Goal: Task Accomplishment & Management: Use online tool/utility

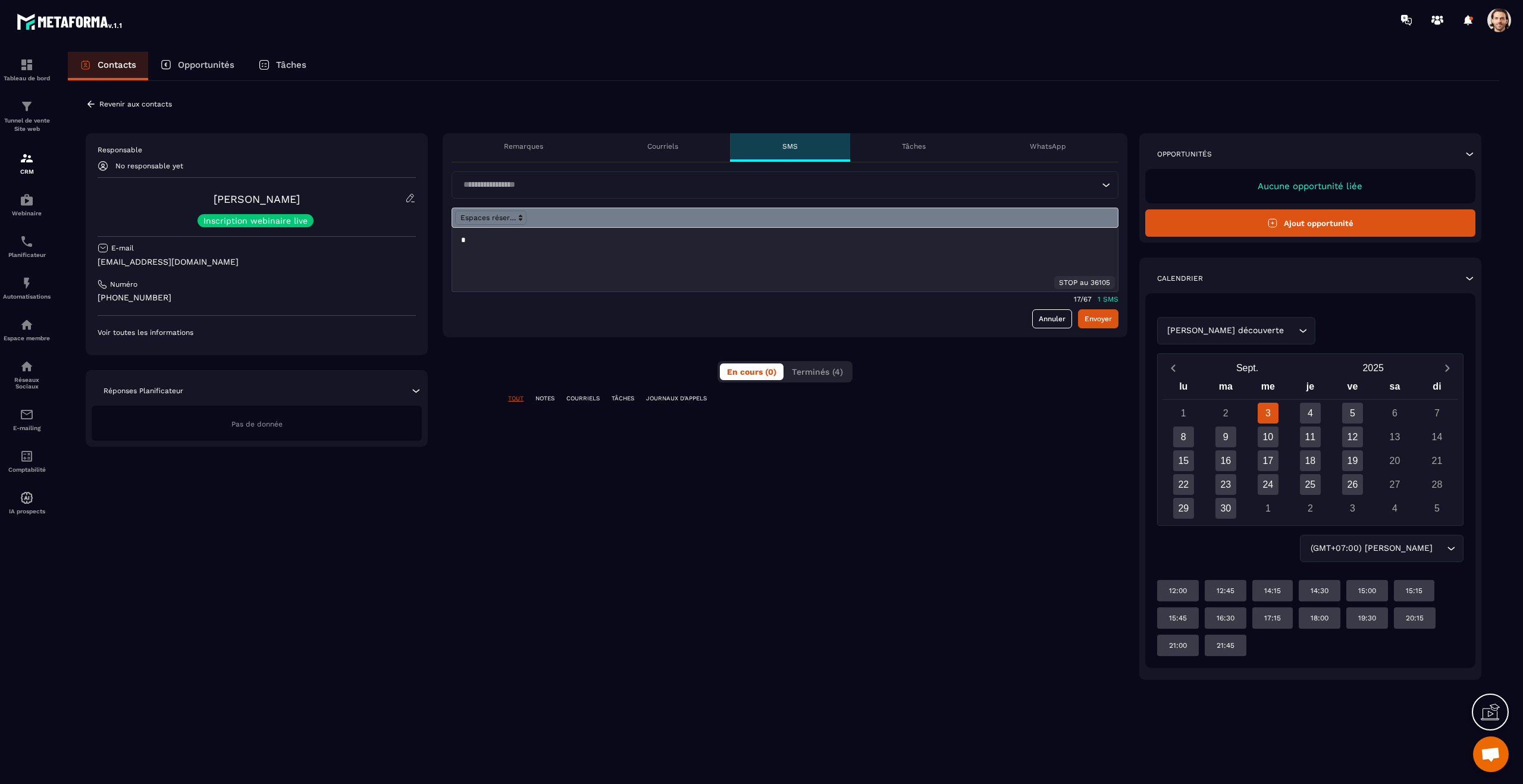
click at [492, 245] on p "*" at bounding box center [785, 240] width 648 height 11
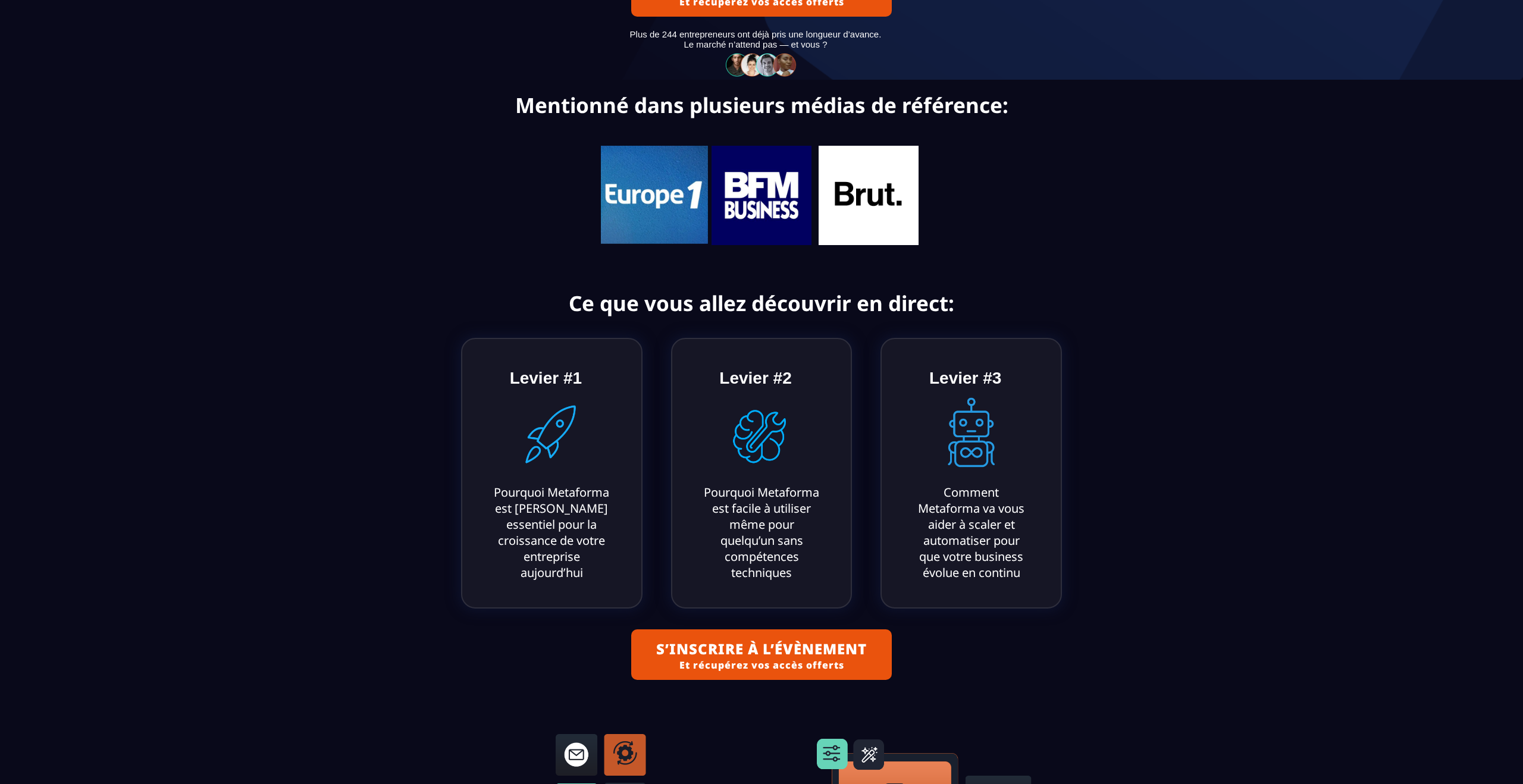
scroll to position [277, 0]
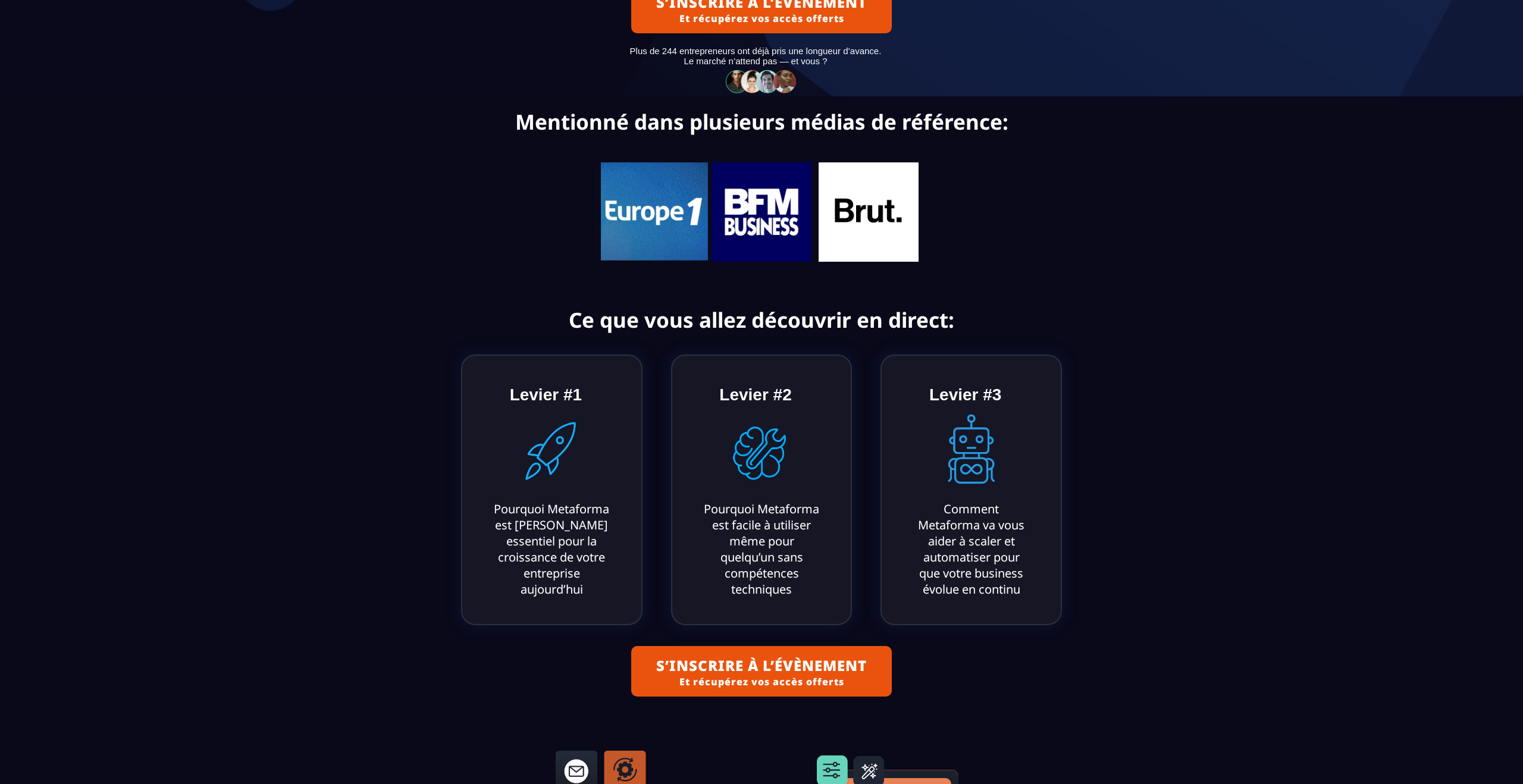
click at [767, 221] on img at bounding box center [761, 212] width 99 height 99
click at [695, 225] on img at bounding box center [654, 212] width 107 height 99
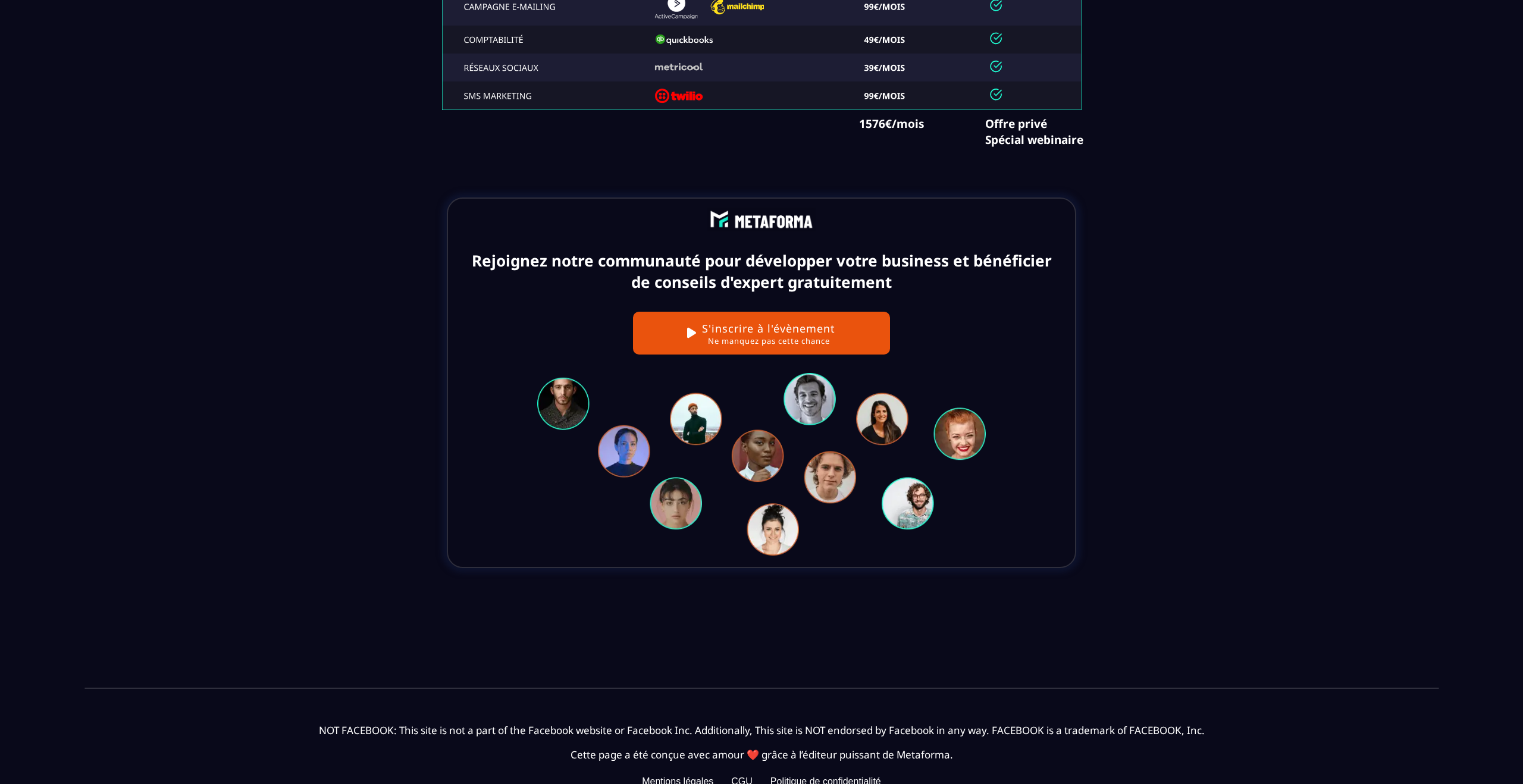
scroll to position [5159, 0]
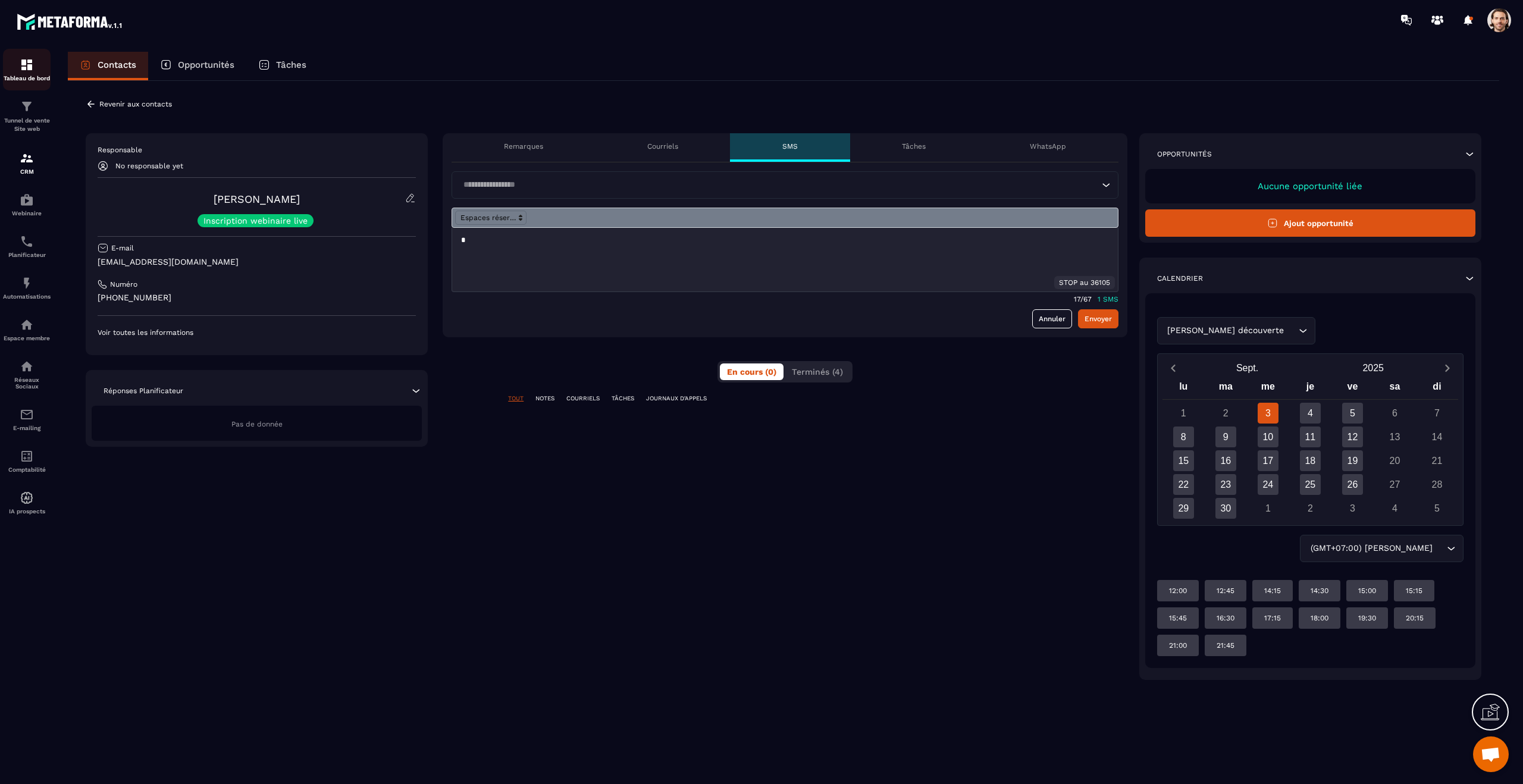
click at [31, 74] on div "Tableau de bord" at bounding box center [27, 70] width 48 height 24
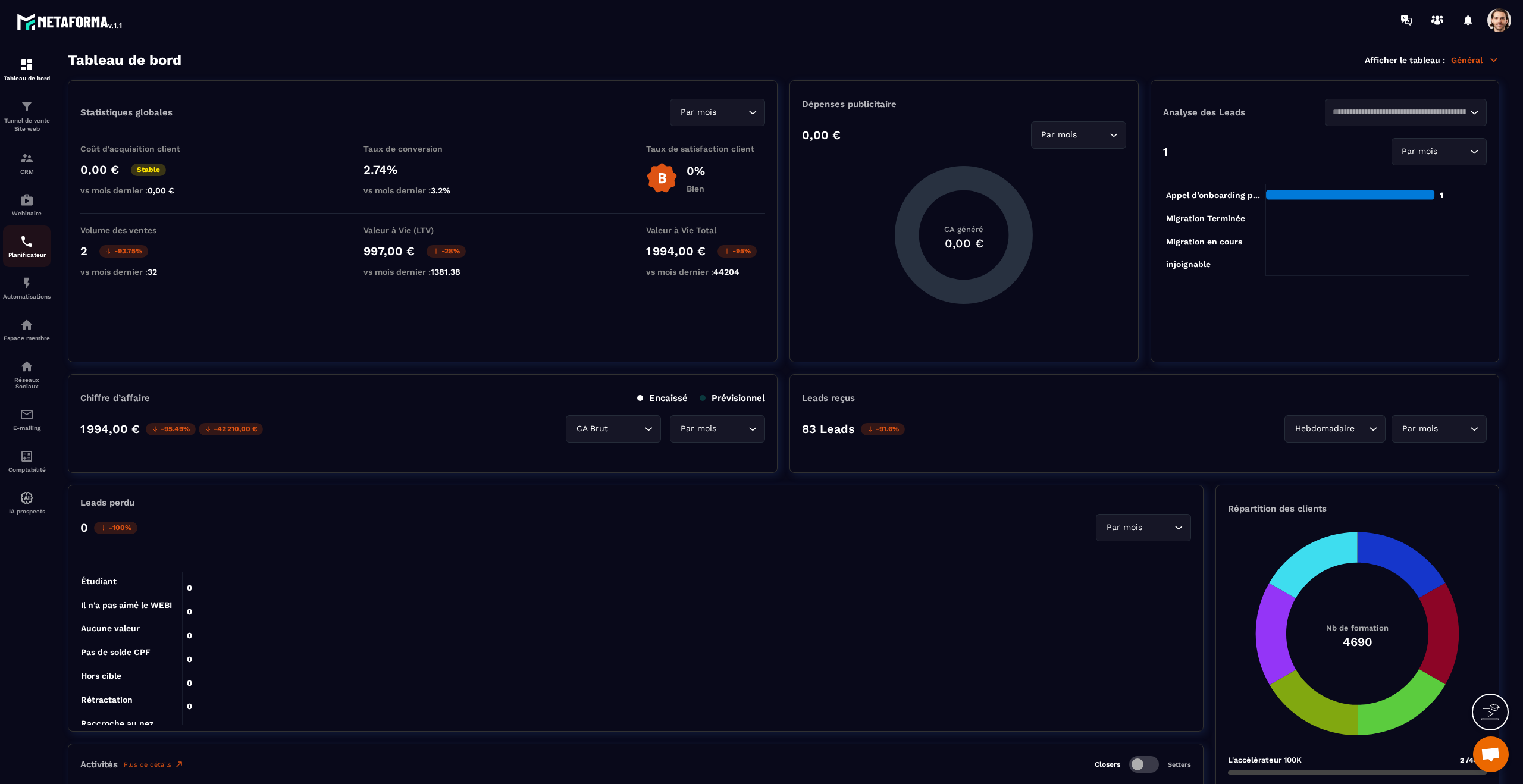
click at [16, 239] on div "Planificateur" at bounding box center [27, 246] width 48 height 24
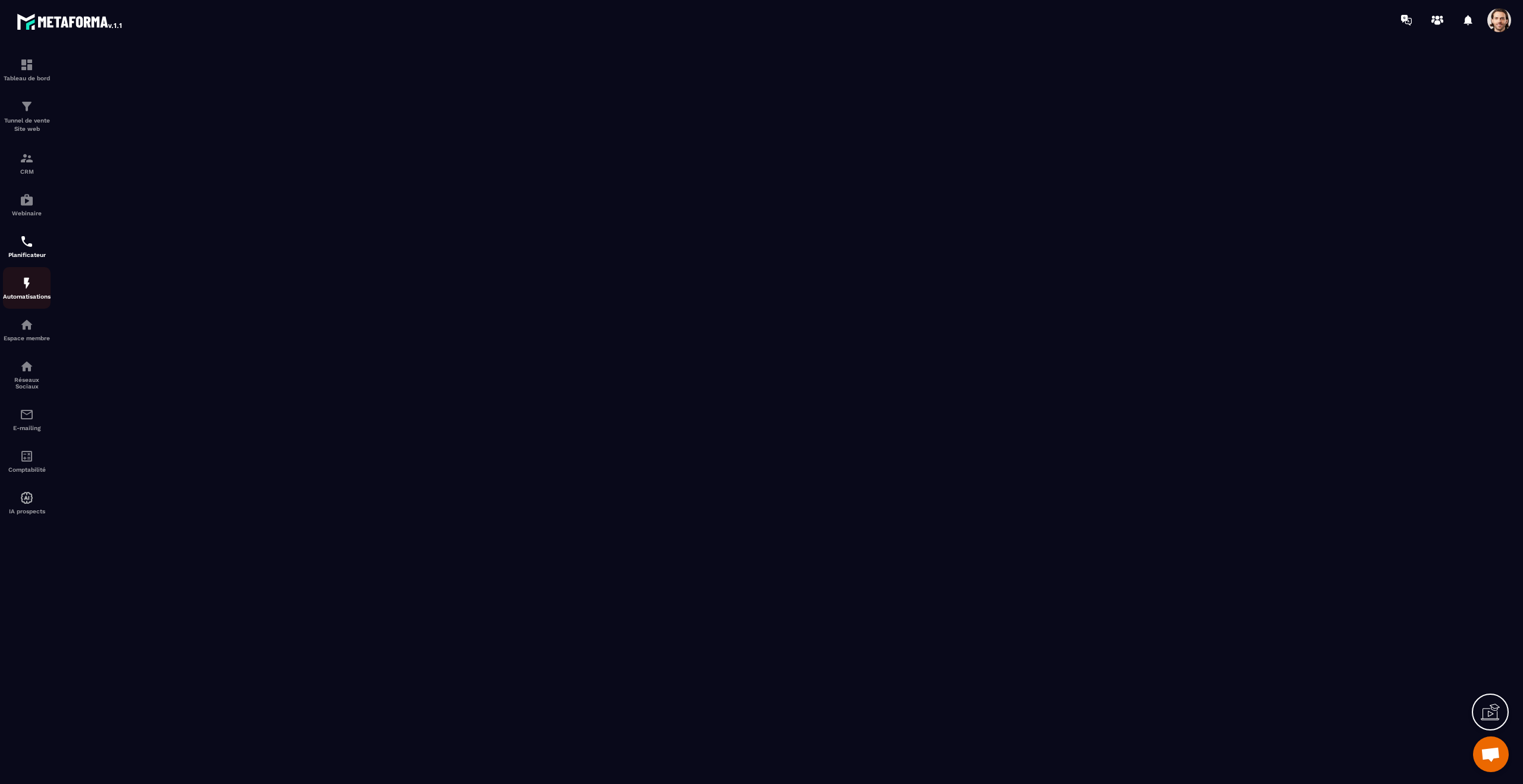
click at [38, 284] on div "Automatisations" at bounding box center [27, 288] width 48 height 24
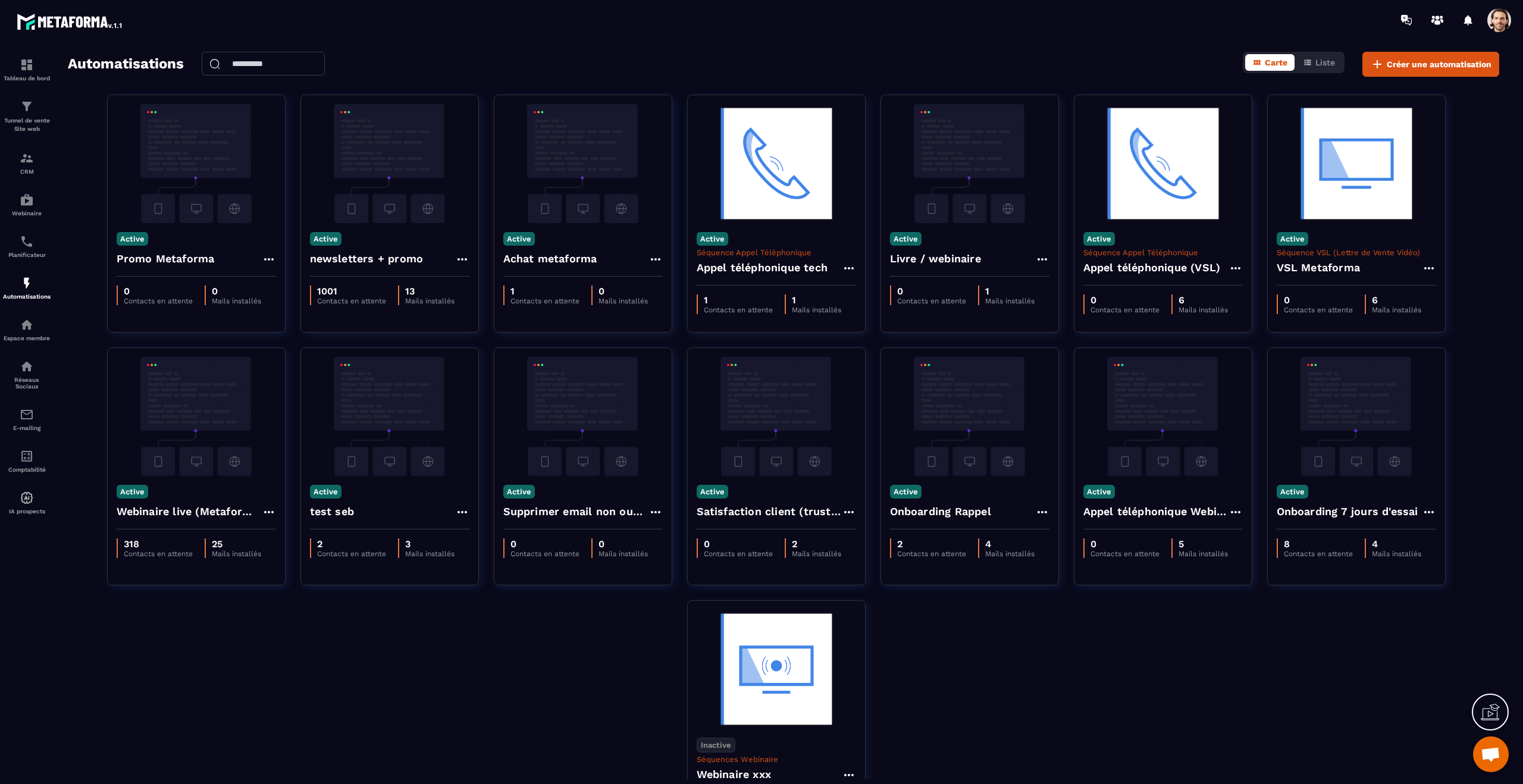
click at [1492, 21] on span at bounding box center [1499, 20] width 24 height 24
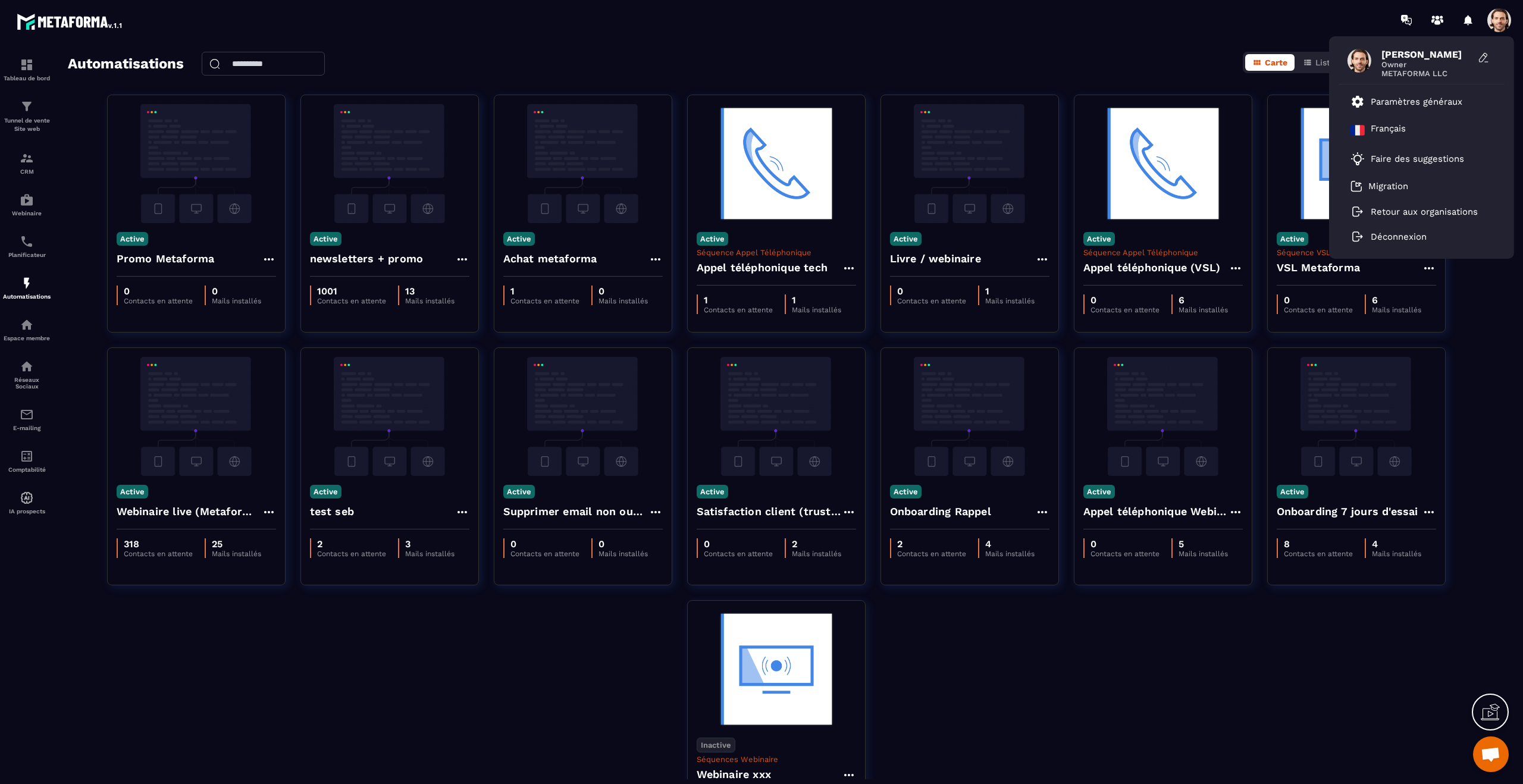
drag, startPoint x: 1141, startPoint y: 645, endPoint x: 598, endPoint y: 667, distance: 543.4
click at [1141, 645] on div "Active Promo Metaforma 0 Contacts en attente 0 Mails installés Active newslette…" at bounding box center [783, 474] width 1431 height 759
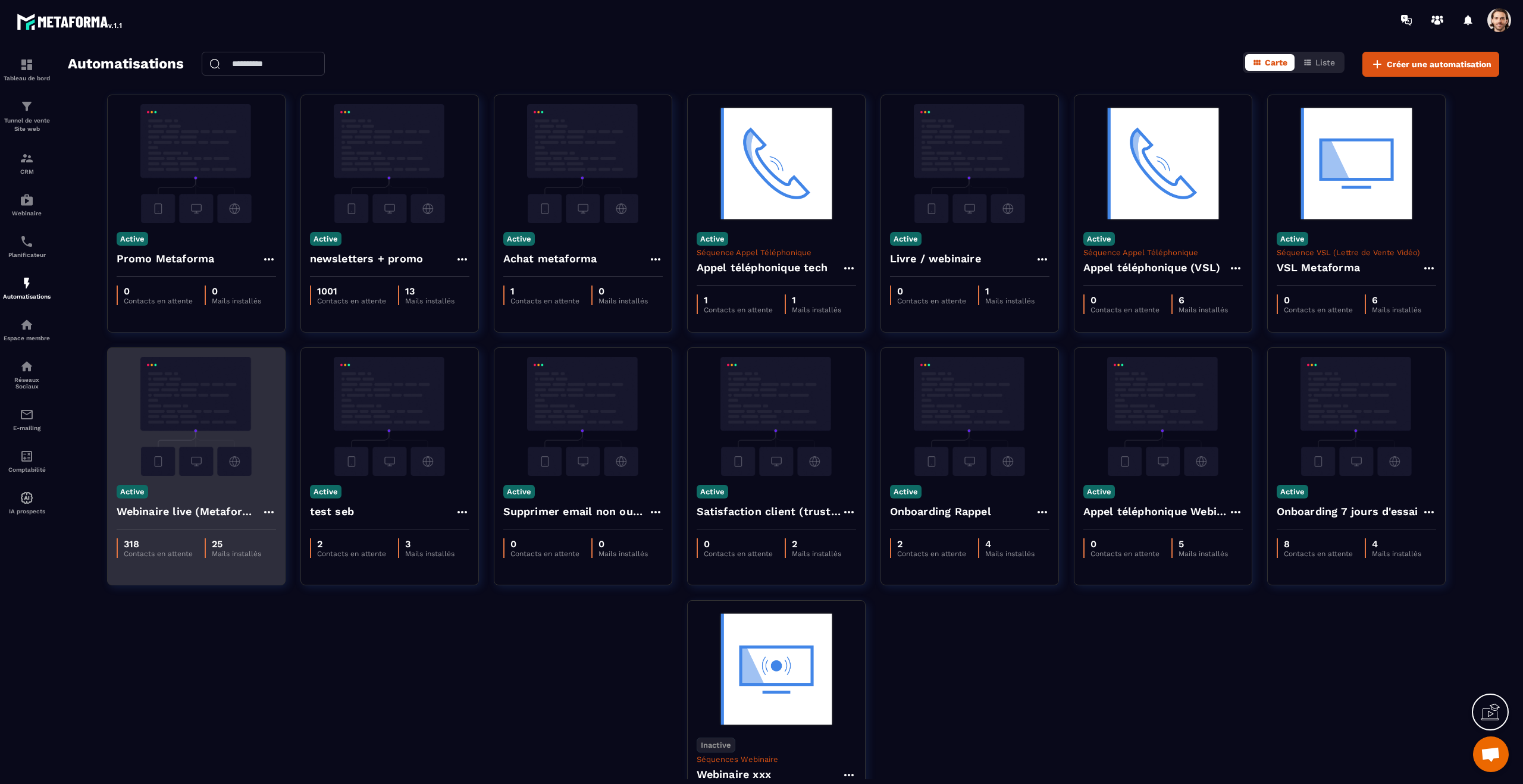
click at [195, 515] on h4 "Webinaire live (Metaforma)" at bounding box center [189, 512] width 145 height 16
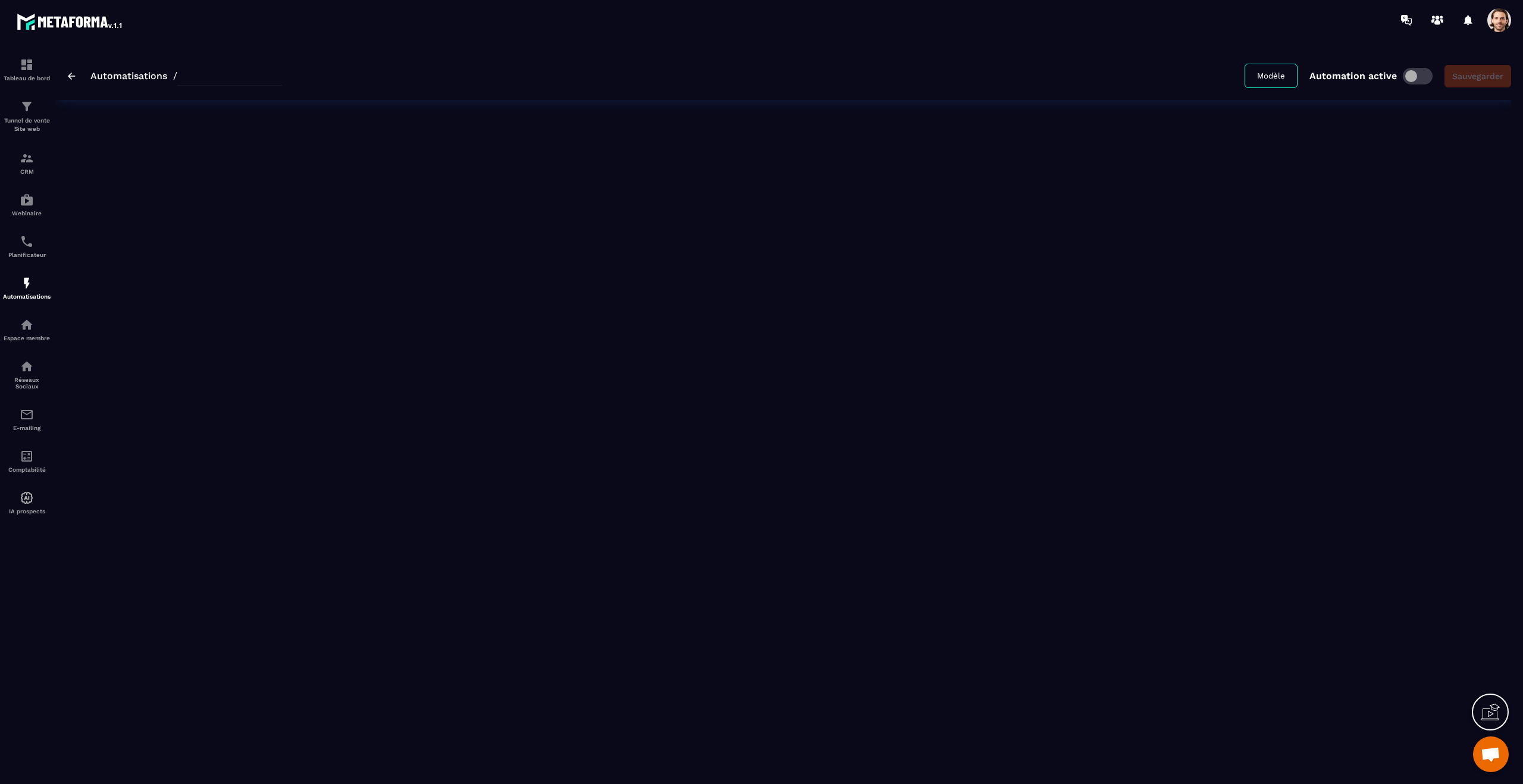
type input "**********"
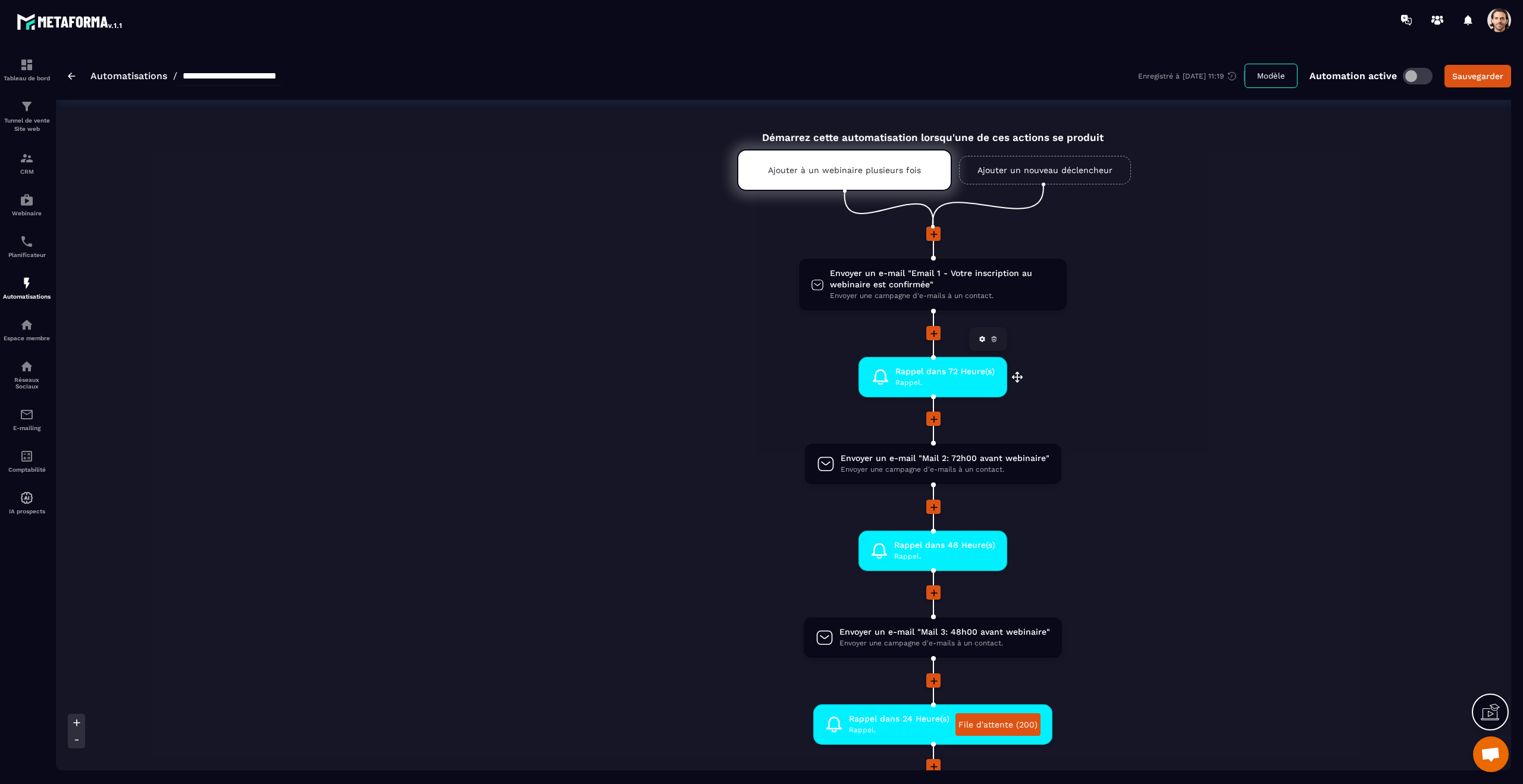
click at [958, 386] on span "Rappel." at bounding box center [945, 382] width 99 height 12
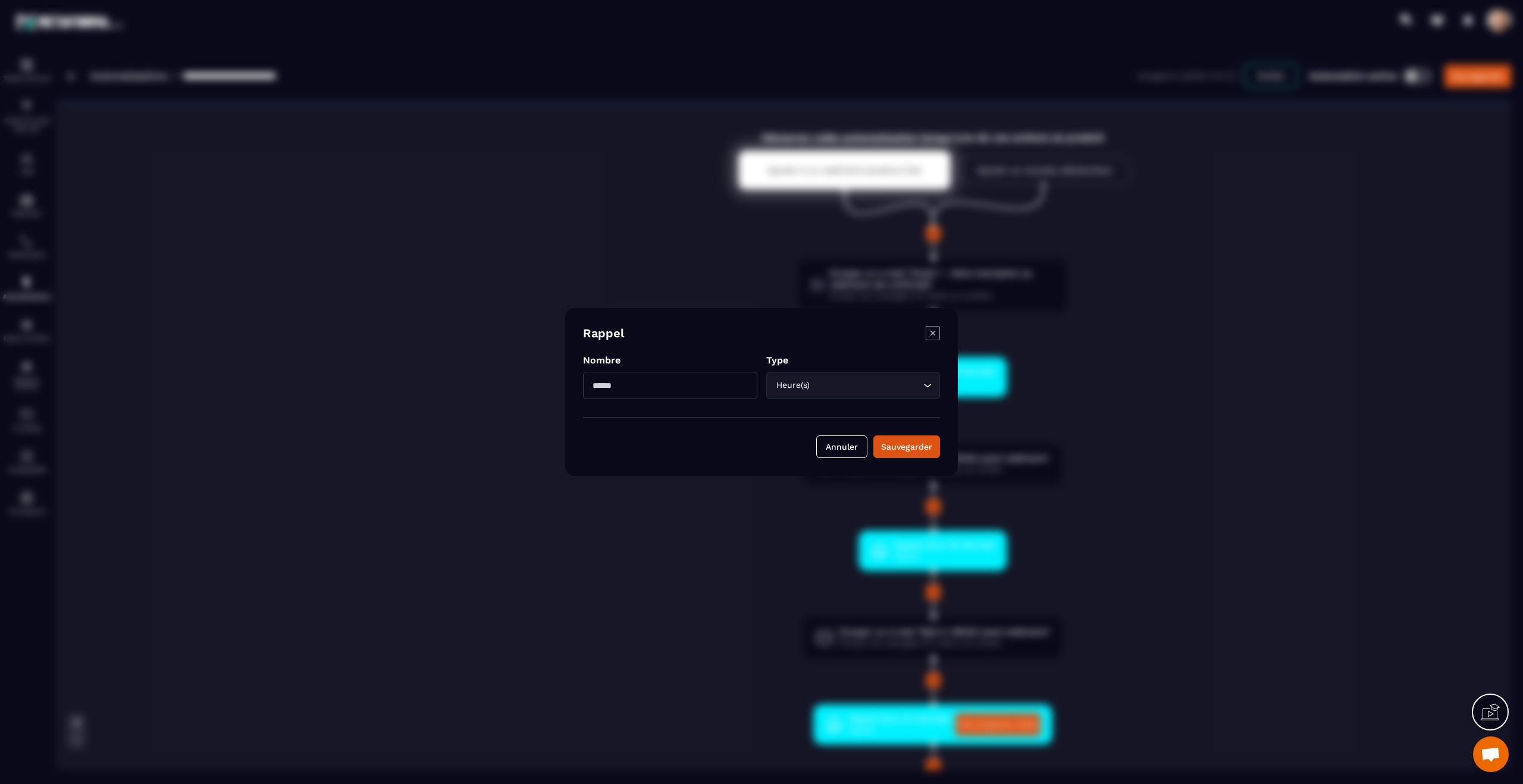
click at [1014, 372] on div "Modal window" at bounding box center [762, 392] width 1523 height 784
click at [927, 332] on icon "Modal window" at bounding box center [933, 333] width 14 height 14
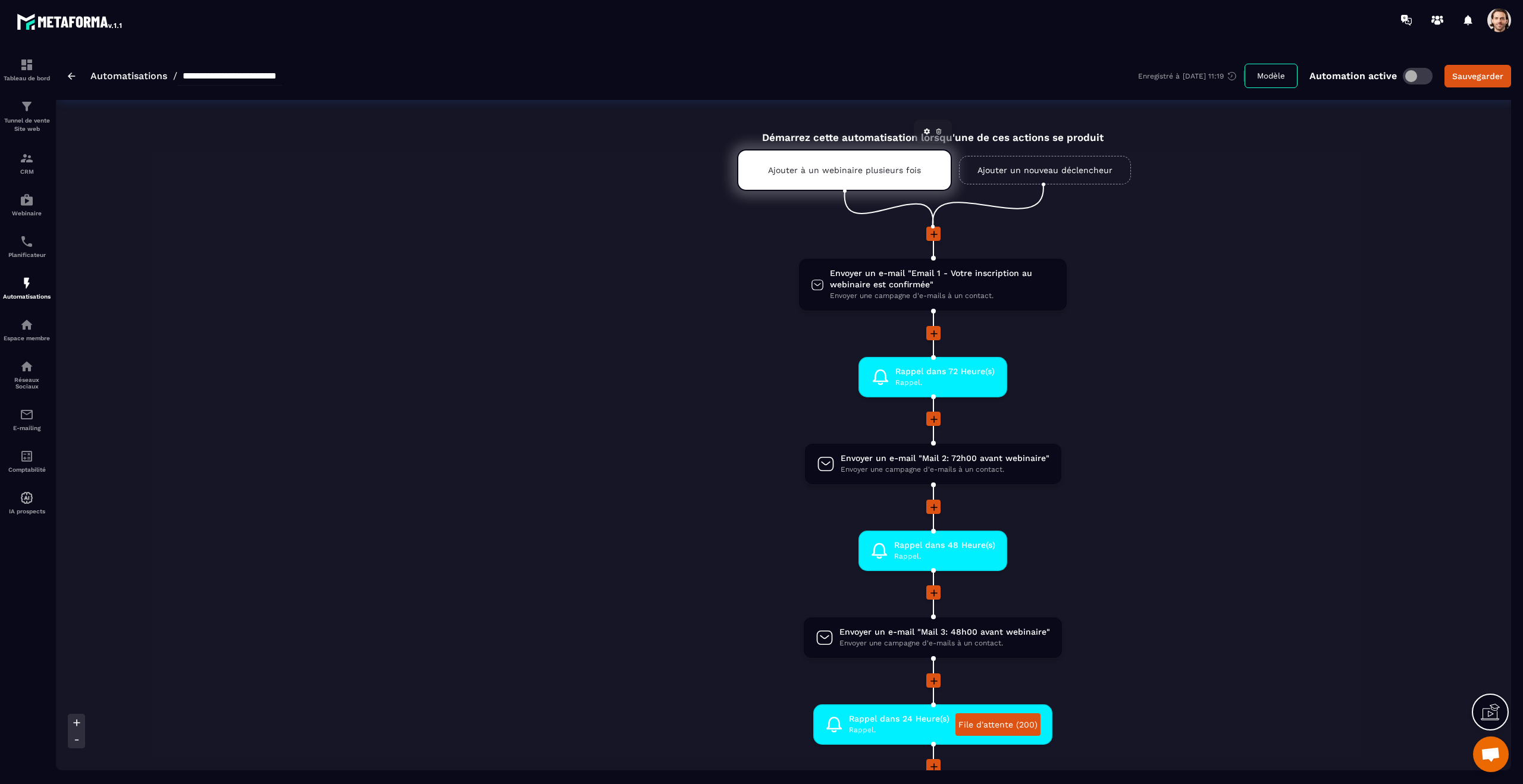
click at [814, 168] on p "Ajouter à un webinaire plusieurs fois" at bounding box center [845, 170] width 153 height 10
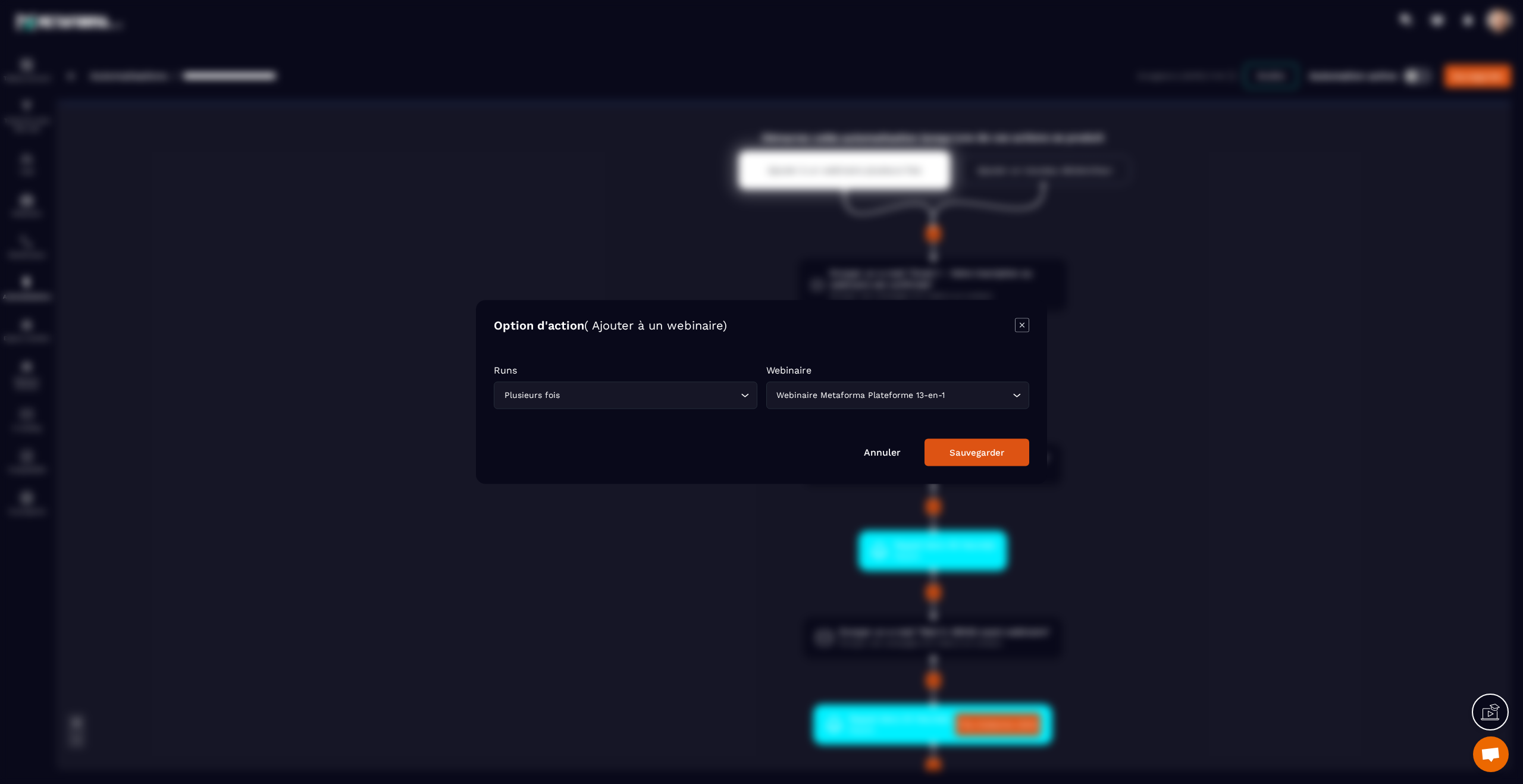
click at [1024, 323] on icon "Modal window" at bounding box center [1022, 324] width 5 height 5
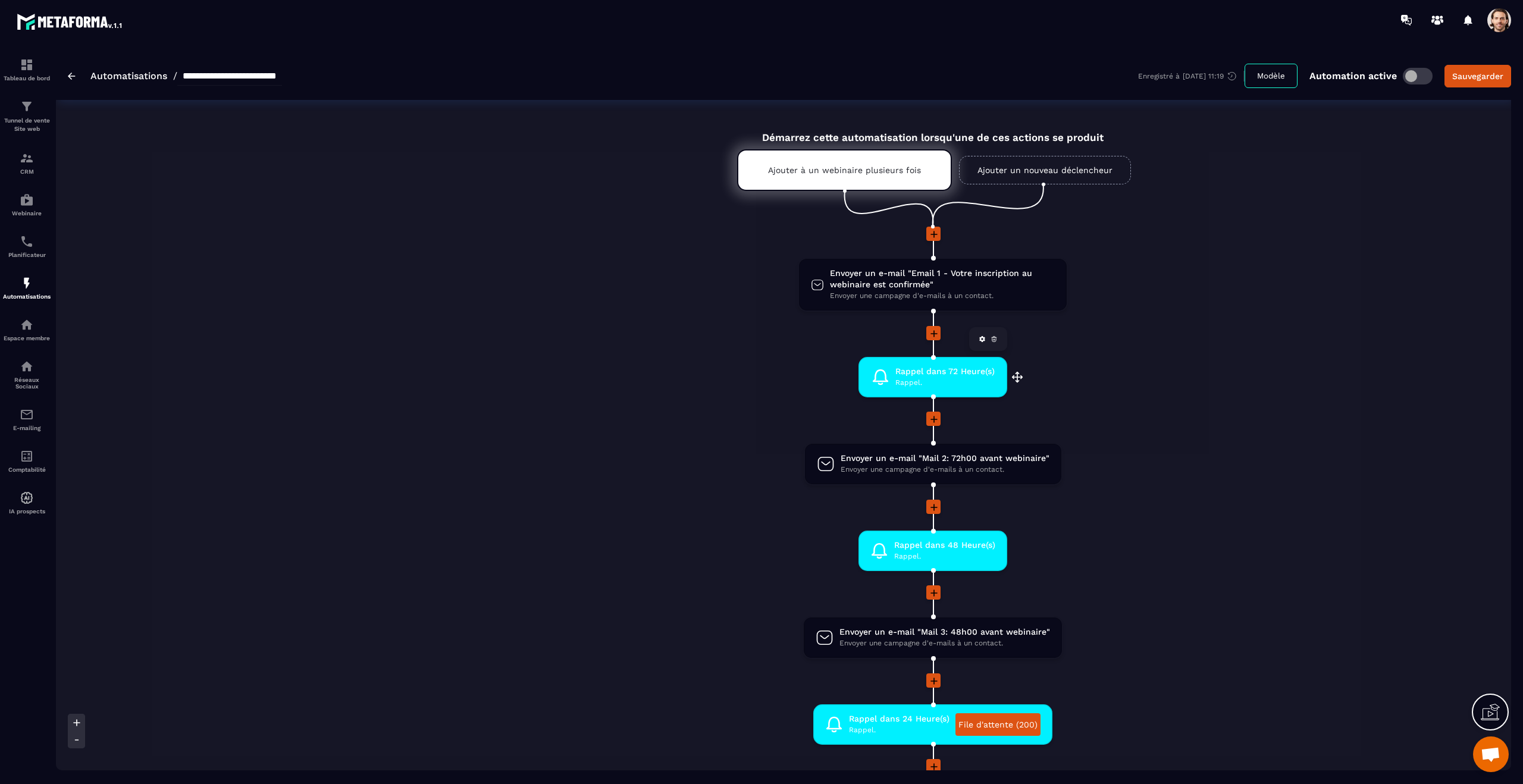
click at [936, 376] on span "Rappel dans 72 Heure(s)" at bounding box center [945, 372] width 99 height 12
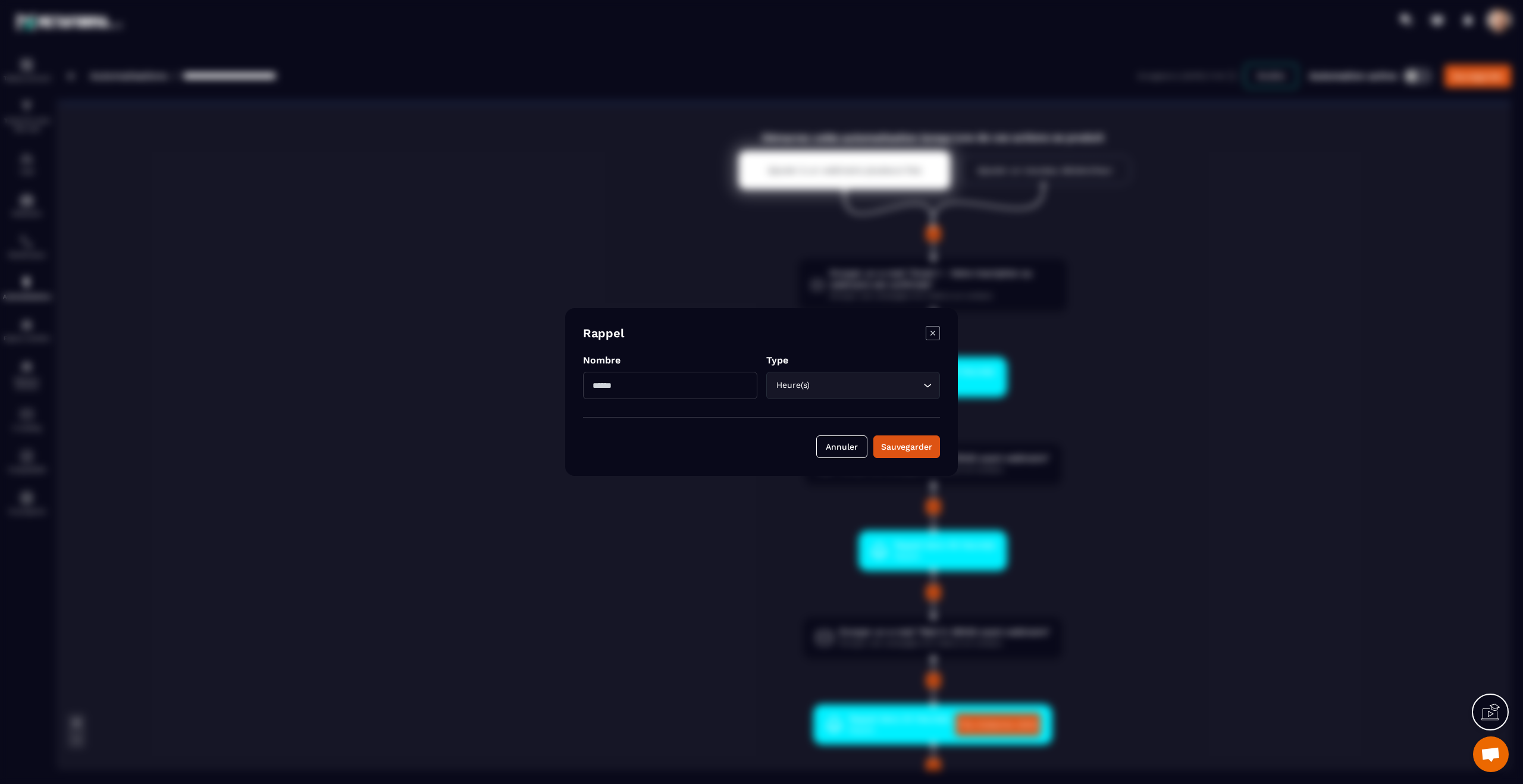
drag, startPoint x: 610, startPoint y: 383, endPoint x: 568, endPoint y: 382, distance: 42.0
click at [568, 382] on div "Rappel Nombre ** Type Heure(s) Loading... Annuler Sauvegarder" at bounding box center [762, 392] width 393 height 168
click at [854, 378] on div "Heure(s) Loading..." at bounding box center [853, 385] width 174 height 27
click at [692, 471] on div "Rappel Nombre ** Type Heure(s) Loading... Annuler Sauvegarder" at bounding box center [762, 392] width 393 height 168
click at [850, 445] on button "Annuler" at bounding box center [841, 447] width 51 height 23
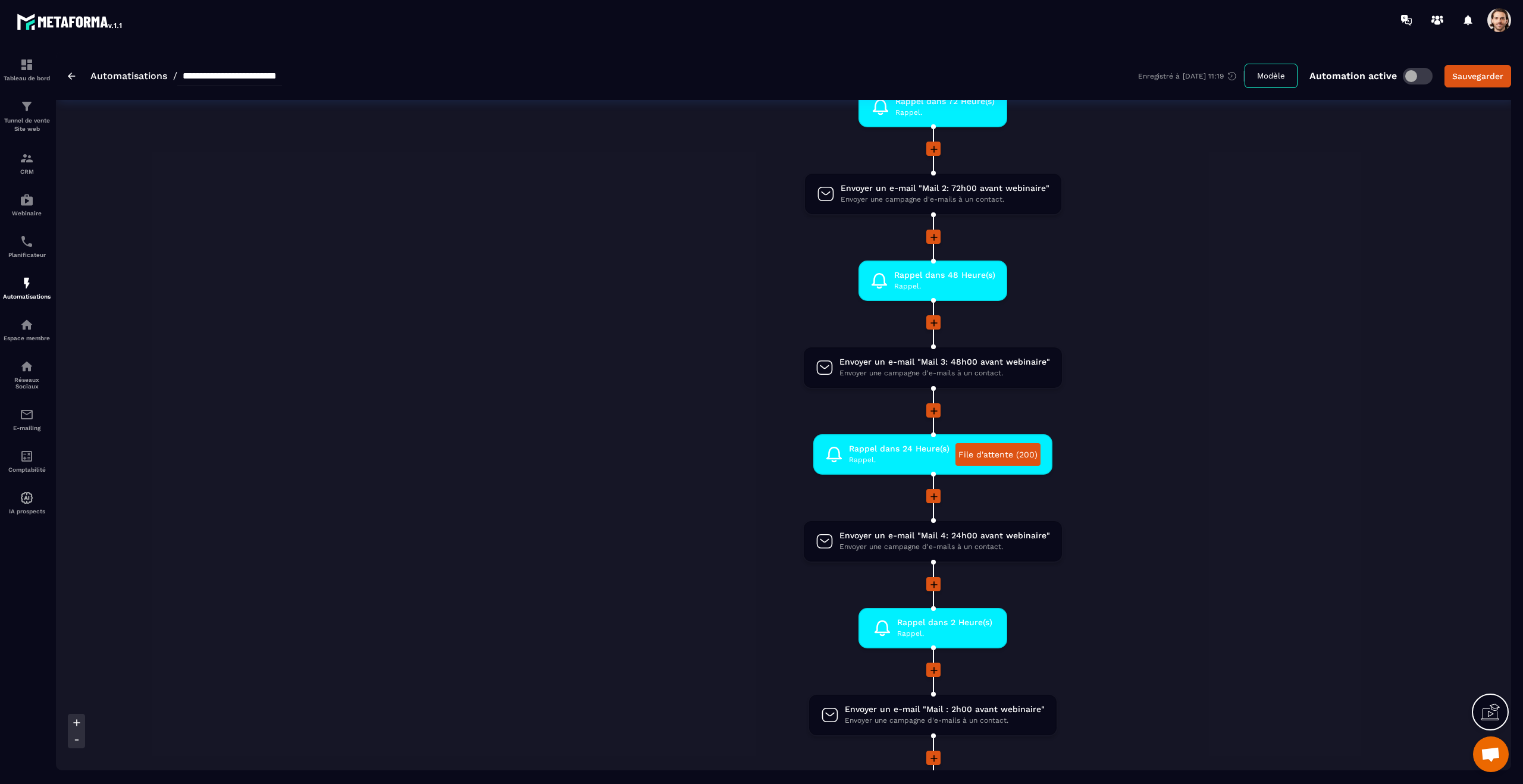
scroll to position [268, 0]
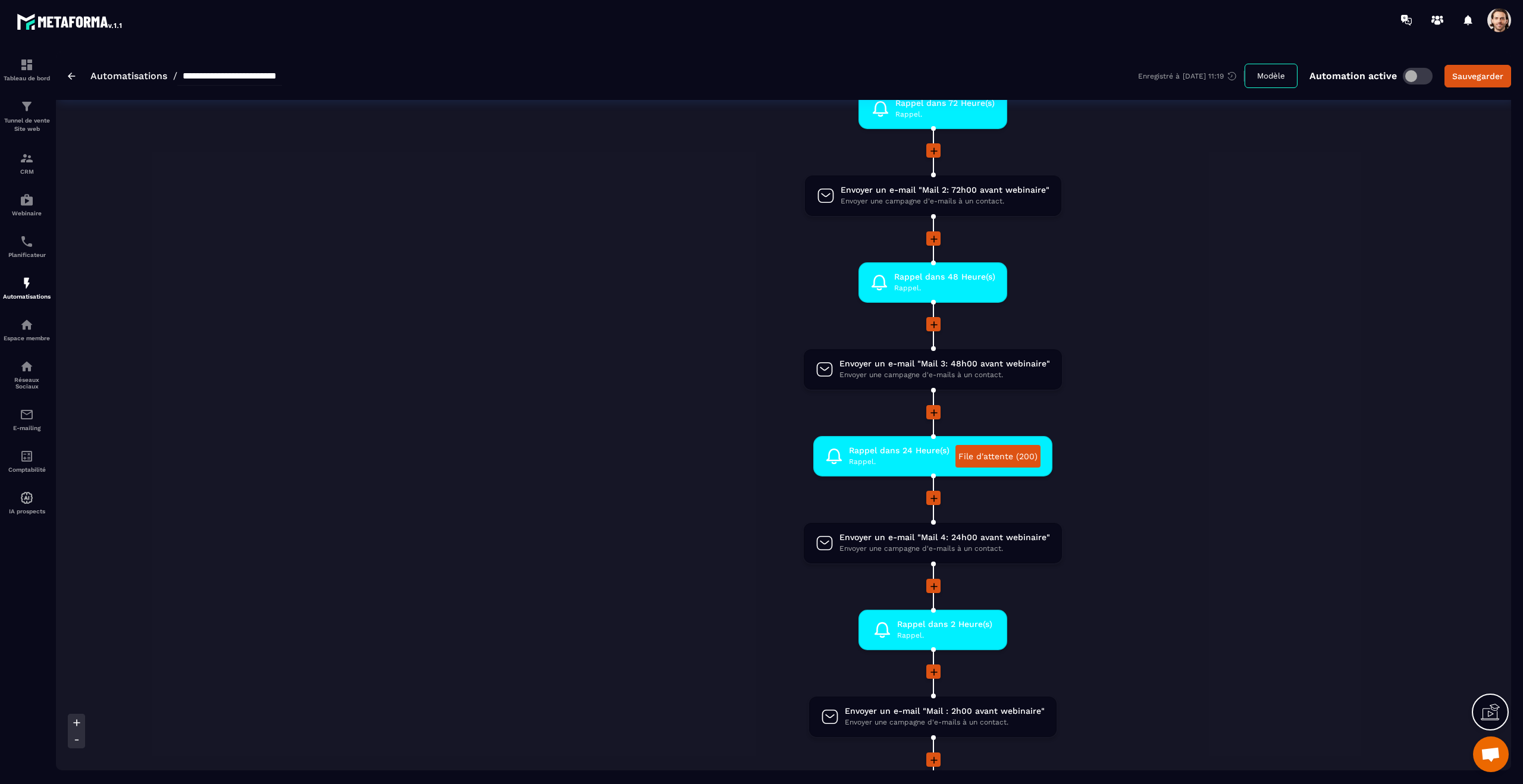
click at [74, 79] on div "**********" at bounding box center [175, 76] width 214 height 19
click at [70, 76] on img at bounding box center [71, 76] width 8 height 7
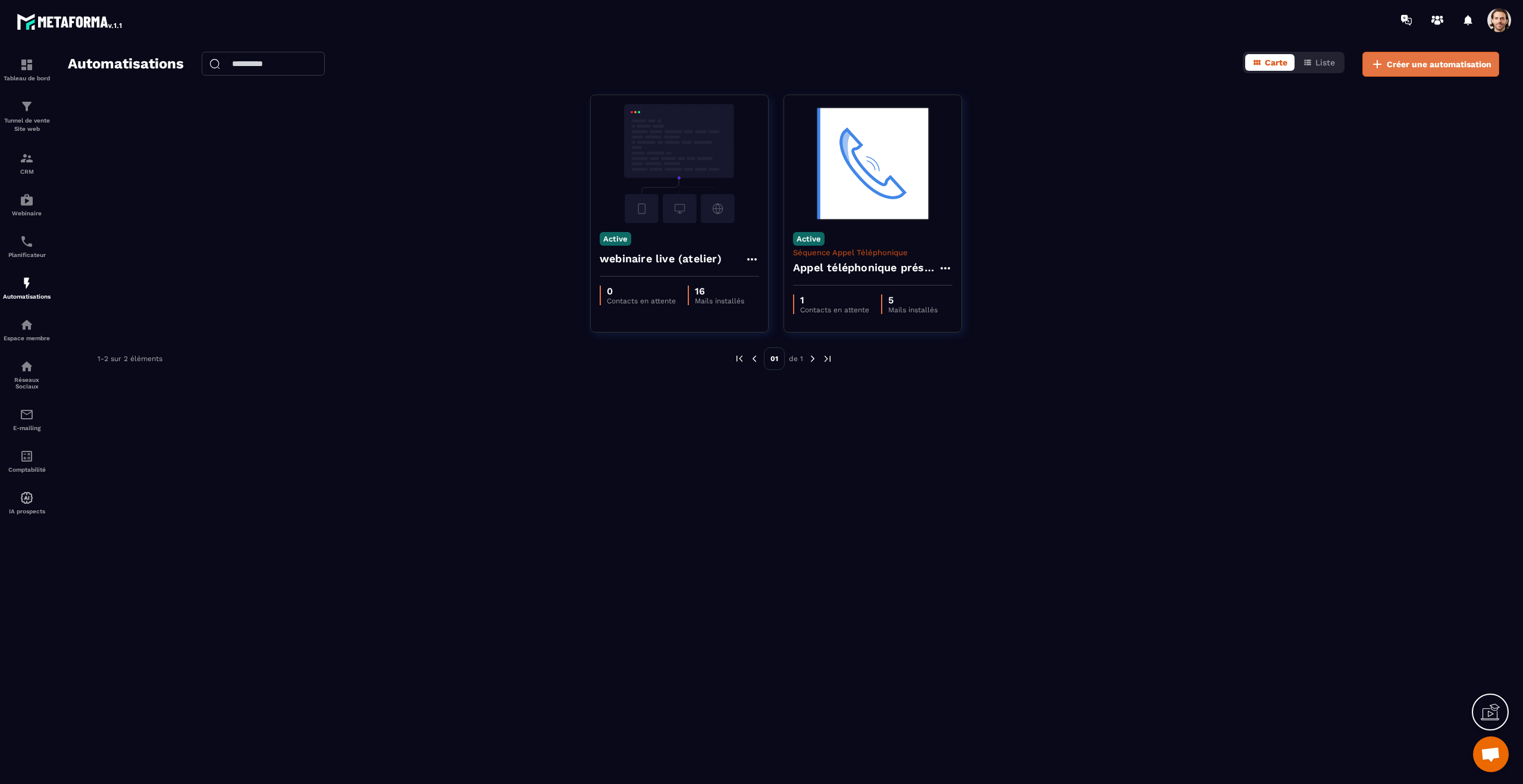
click at [1438, 70] on span "Créer une automatisation" at bounding box center [1439, 64] width 104 height 12
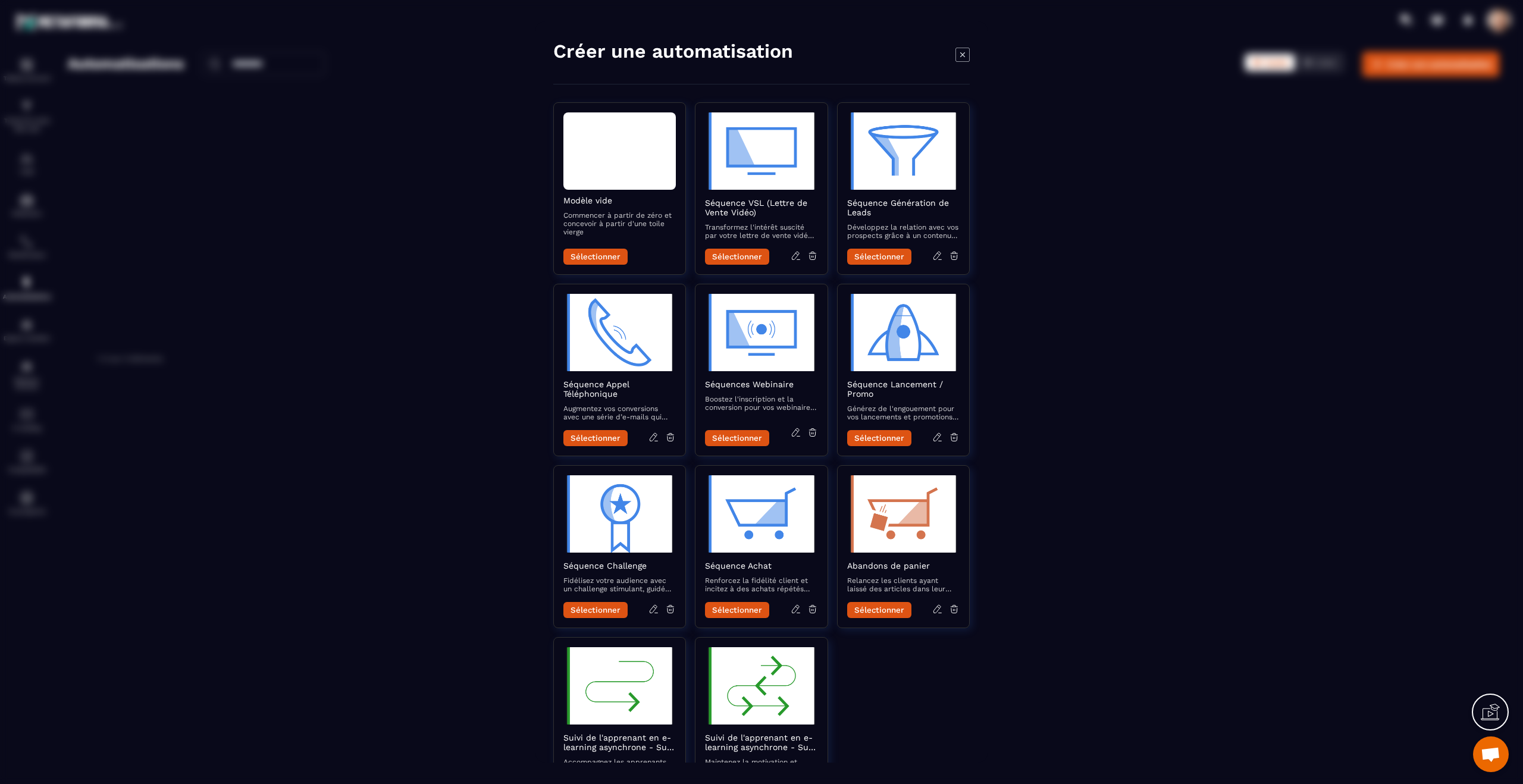
click at [340, 137] on div "Modal window" at bounding box center [762, 392] width 1523 height 784
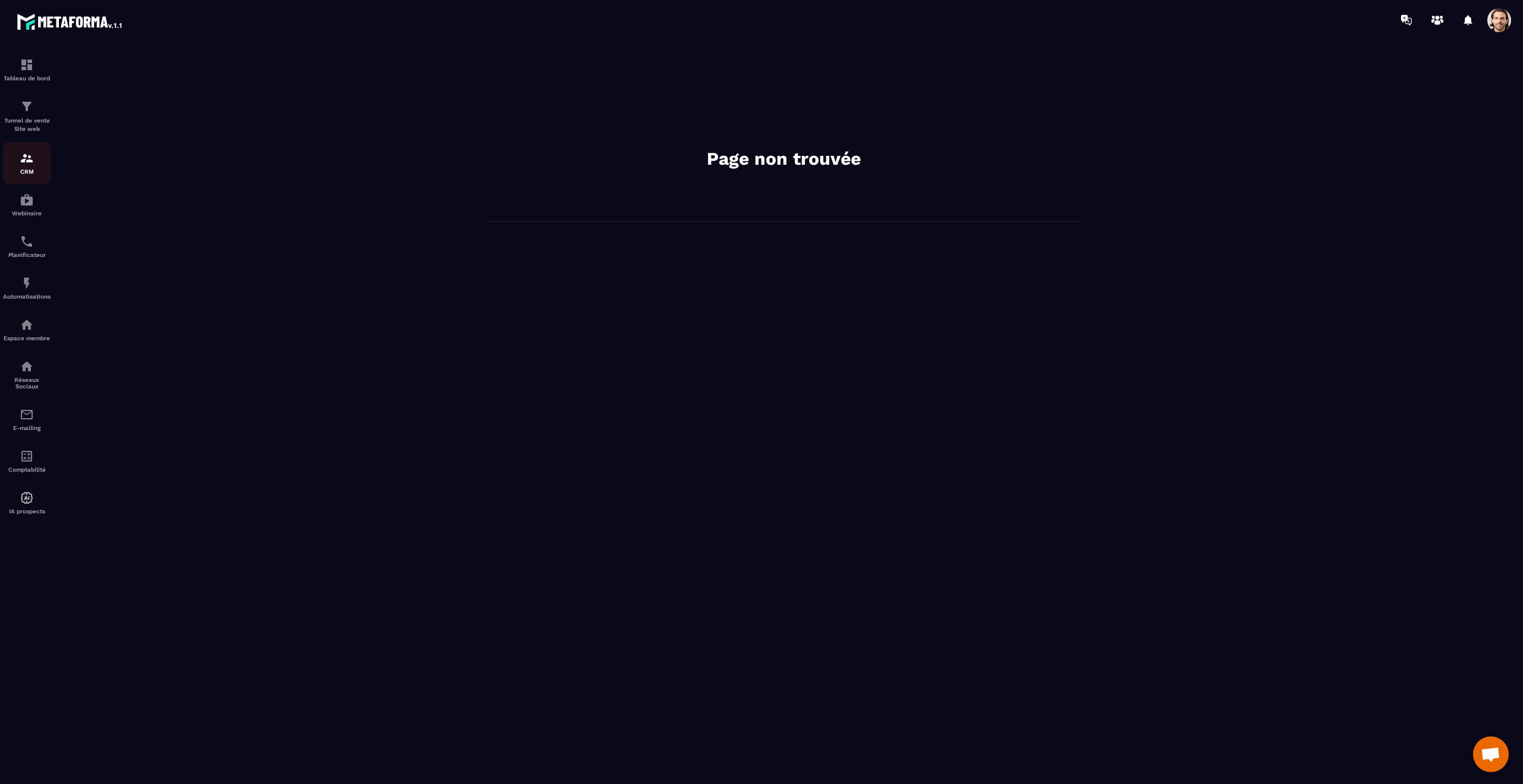
click at [31, 163] on img at bounding box center [27, 158] width 14 height 14
